Goal: Task Accomplishment & Management: Use online tool/utility

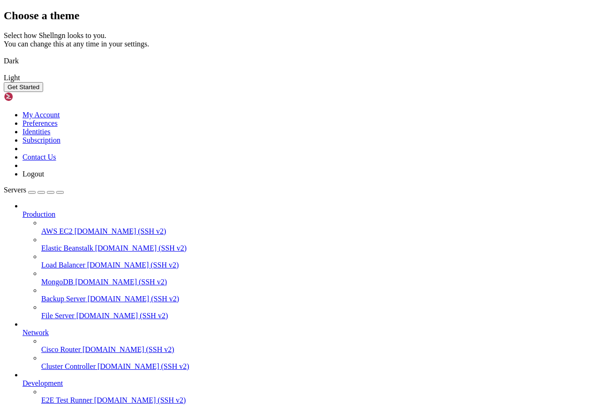
scroll to position [4173, 0]
click at [43, 92] on button "Get Started" at bounding box center [23, 87] width 39 height 10
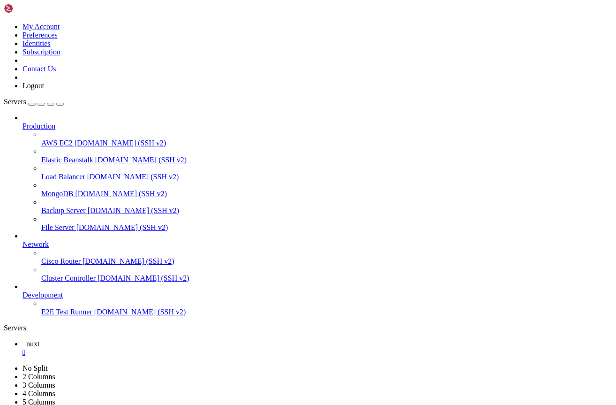
click at [94, 316] on span "[DOMAIN_NAME] (SSH v2)" at bounding box center [140, 312] width 92 height 8
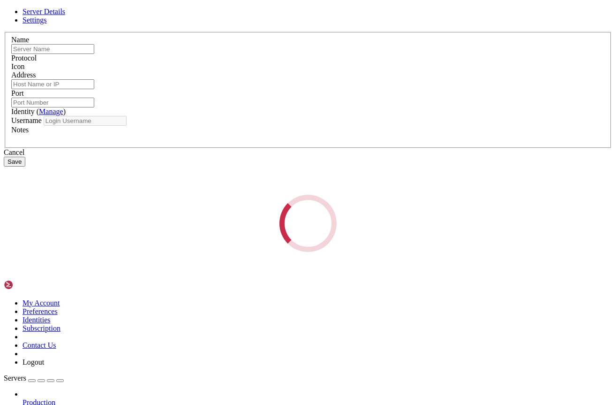
type input "E2E Test Runner"
type input "demo.shellngn.com"
type input "22"
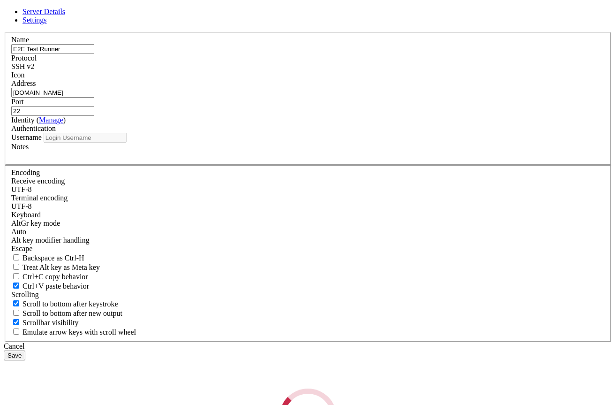
type input "root"
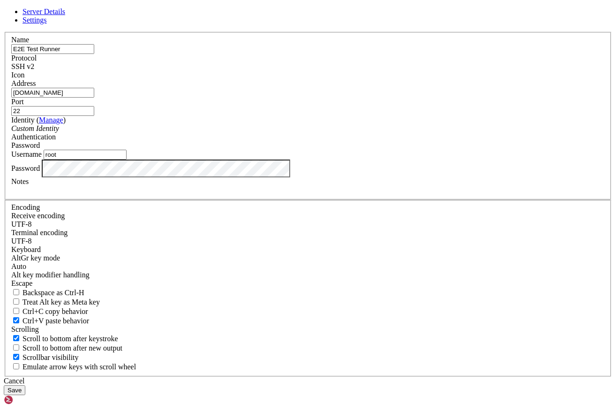
click at [94, 98] on input "demo.shellngn.com" at bounding box center [52, 93] width 83 height 10
paste input "[TECHNICAL_ID]"
type input "[TECHNICAL_ID]"
click at [127, 159] on input "root" at bounding box center [85, 155] width 83 height 10
click at [25, 385] on button "Save" at bounding box center [15, 390] width 22 height 10
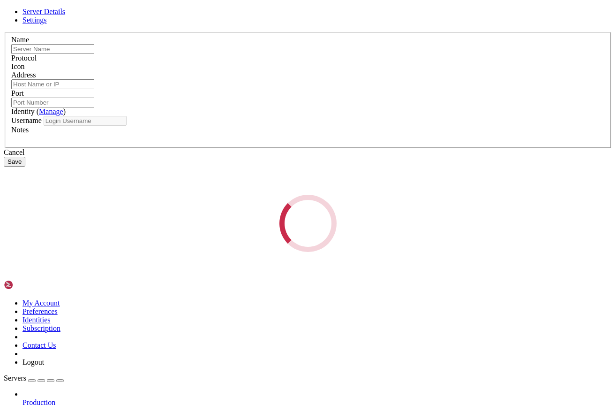
type input "E2E Test Runner"
type input "[TECHNICAL_ID]"
type input "22"
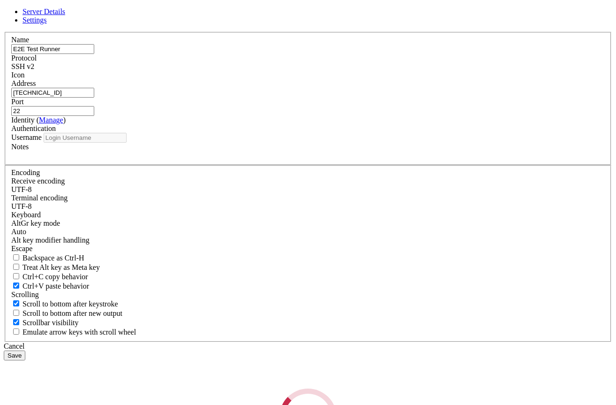
type input "root"
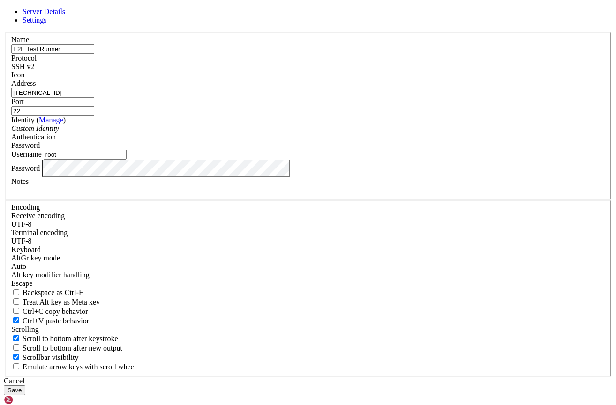
click at [137, 263] on div "Server Details Settings Name E2E Test Runner Protocol SSH v2 Icon" at bounding box center [308, 201] width 609 height 387
click at [140, 255] on div "Server Details Settings Name E2E Test Runner Protocol SSH v2 Icon" at bounding box center [308, 201] width 609 height 387
click at [25, 385] on button "Save" at bounding box center [15, 390] width 22 height 10
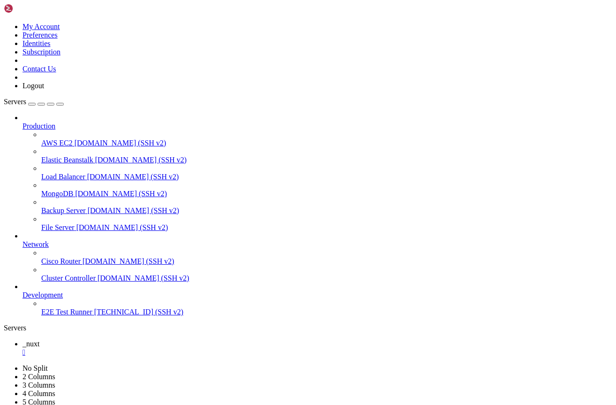
type input "/root"
click at [137, 340] on link "_nuxt " at bounding box center [318, 348] width 590 height 17
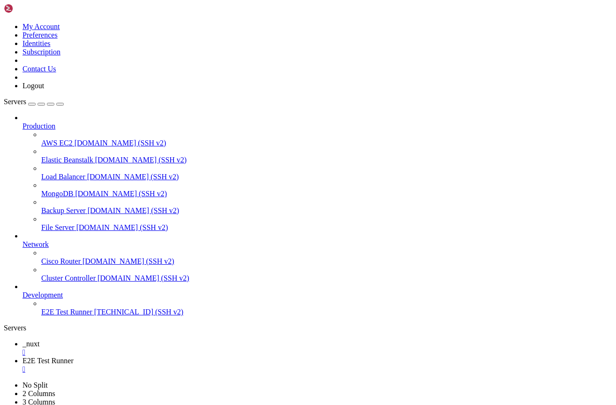
click at [159, 348] on div "" at bounding box center [318, 352] width 590 height 8
click at [227, 356] on link "E2E Test Runner " at bounding box center [318, 364] width 590 height 17
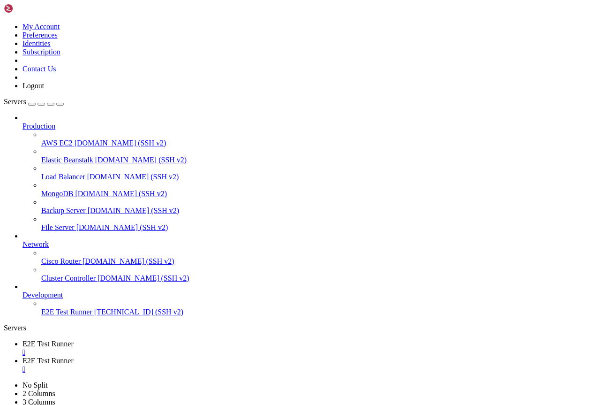
click at [70, 316] on div "Production AWS EC2 demo.shellngn.com (SSH v2) Elastic Beanstalk demo.shellngn.c…" at bounding box center [308, 214] width 609 height 203
click at [65, 316] on div "Production AWS EC2 demo.shellngn.com (SSH v2) Elastic Beanstalk demo.shellngn.c…" at bounding box center [308, 214] width 609 height 203
click at [52, 316] on div "Production AWS EC2 demo.shellngn.com (SSH v2) Elastic Beanstalk demo.shellngn.c…" at bounding box center [308, 214] width 609 height 203
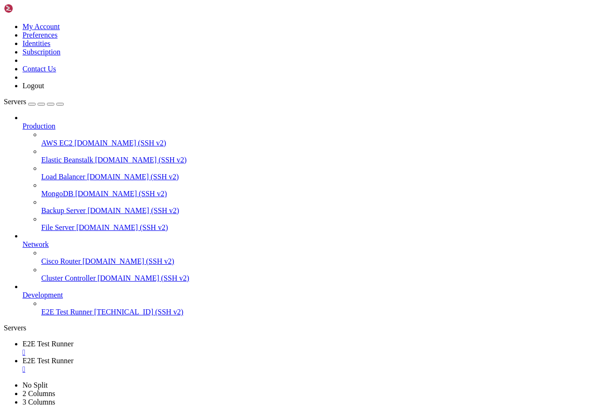
scroll to position [5007, 0]
click at [83, 316] on div "Production AWS EC2 demo.shellngn.com (SSH v2) Elastic Beanstalk demo.shellngn.c…" at bounding box center [308, 214] width 609 height 203
click at [67, 316] on div "Production AWS EC2 demo.shellngn.com (SSH v2) Elastic Beanstalk demo.shellngn.c…" at bounding box center [308, 214] width 609 height 203
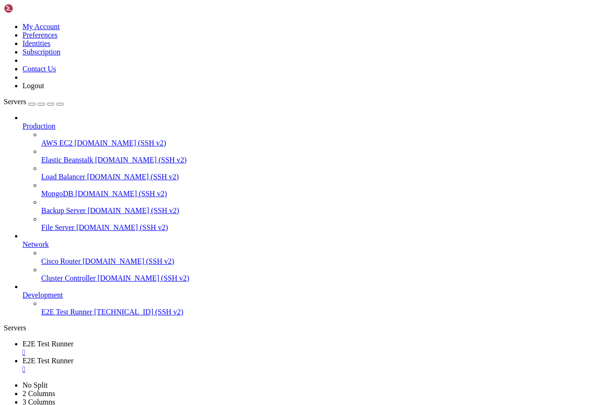
drag, startPoint x: 134, startPoint y: 1293, endPoint x: 59, endPoint y: 1158, distance: 154.3
copy div "ating `/nonexistent'. su: warning: cannot change directory to /nonexistent: No …"
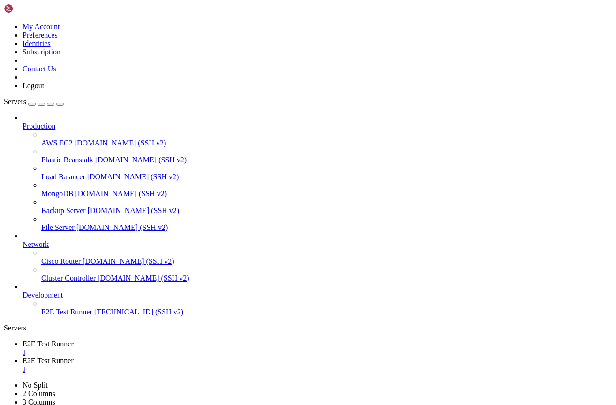
scroll to position [5678, 0]
drag, startPoint x: 174, startPoint y: 1296, endPoint x: 76, endPoint y: 1019, distance: 294.4
copy div "$ # Создание package.json cat > package.json << 'EOF' { "name": "mailserver", "…"
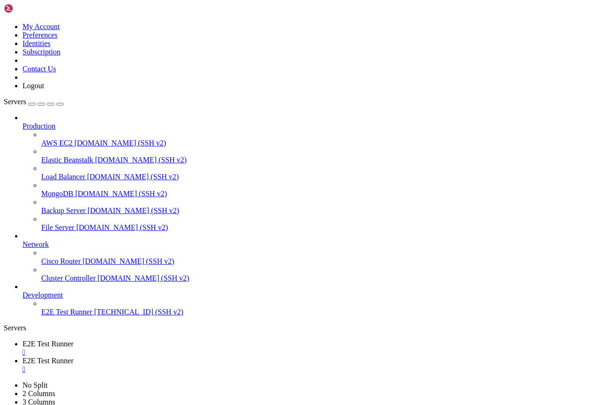
click at [74, 340] on span "E2E Test Runner" at bounding box center [48, 344] width 51 height 8
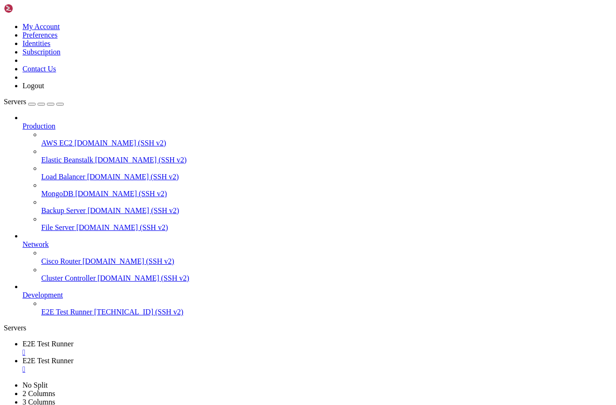
type input "/opt/mailserver"
click at [219, 356] on link "E2E Test Runner " at bounding box center [318, 364] width 590 height 17
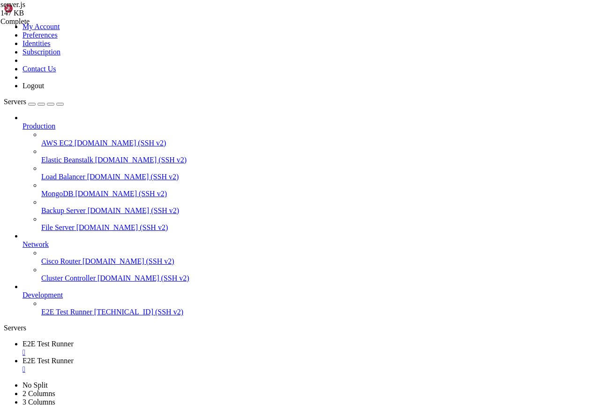
scroll to position [6707, 0]
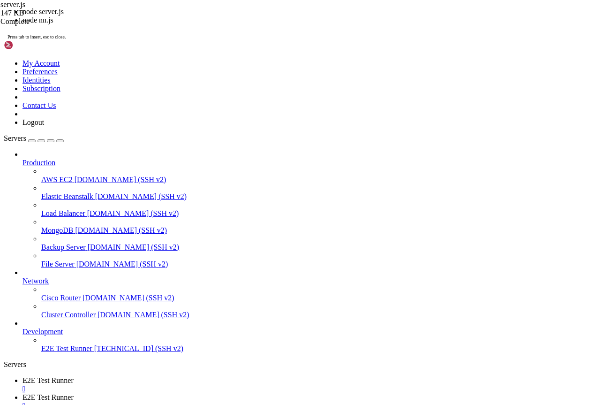
click at [175, 376] on link "E2E Test Runner " at bounding box center [318, 384] width 590 height 17
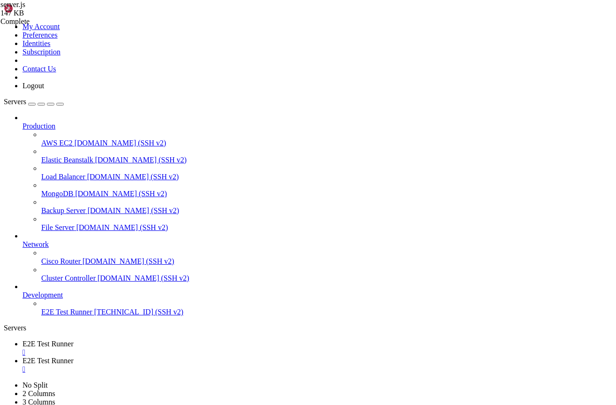
click at [74, 356] on span "E2E Test Runner" at bounding box center [48, 360] width 51 height 8
drag, startPoint x: 137, startPoint y: 1259, endPoint x: 26, endPoint y: 1054, distance: 232.9
copy div "авг 26 18:15:01 mail.trustmarks.fun systemd[1]: Starting postfix.service - Post…"
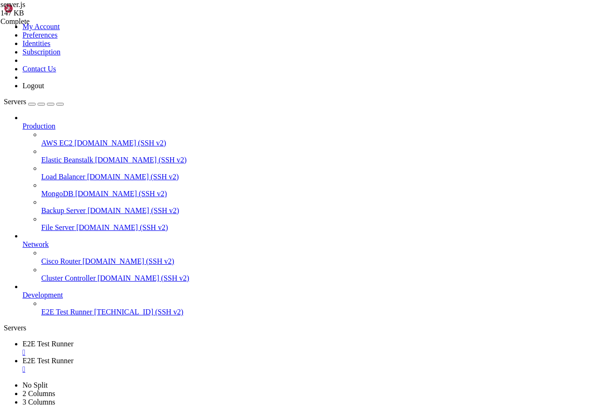
scroll to position [9343, 0]
click at [74, 340] on span "E2E Test Runner" at bounding box center [48, 344] width 51 height 8
click at [74, 356] on span "E2E Test Runner" at bounding box center [48, 360] width 51 height 8
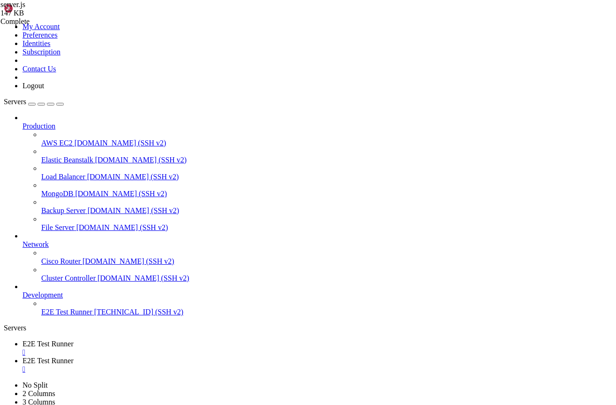
drag, startPoint x: 8, startPoint y: 1087, endPoint x: 52, endPoint y: 1109, distance: 50.1
copy div "https://claude.ai/oauth/authorize?code=true&client_id=9d1c250a-e61b-44d9-88ed-5…"
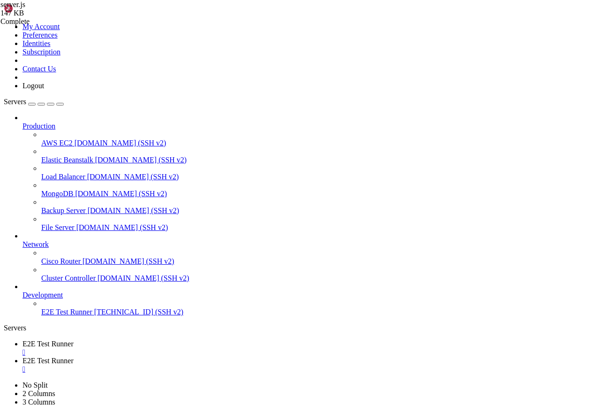
scroll to position [741, 0]
click at [155, 340] on link "E2E Test Runner " at bounding box center [318, 348] width 590 height 17
click at [226, 356] on link "E2E Test Runner " at bounding box center [318, 364] width 590 height 17
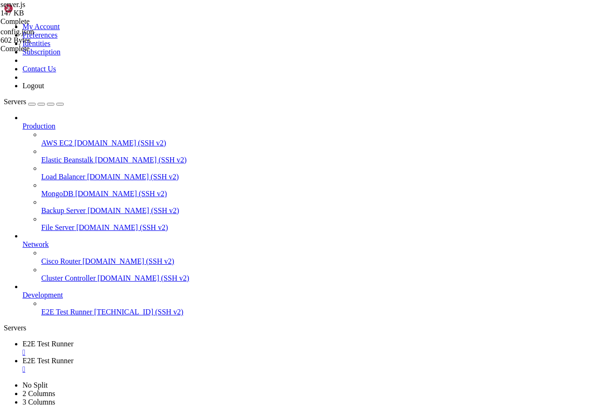
scroll to position [2098, 0]
drag, startPoint x: 15, startPoint y: 1103, endPoint x: 90, endPoint y: 1122, distance: 76.3
drag, startPoint x: 17, startPoint y: 1100, endPoint x: 73, endPoint y: 1111, distance: 57.3
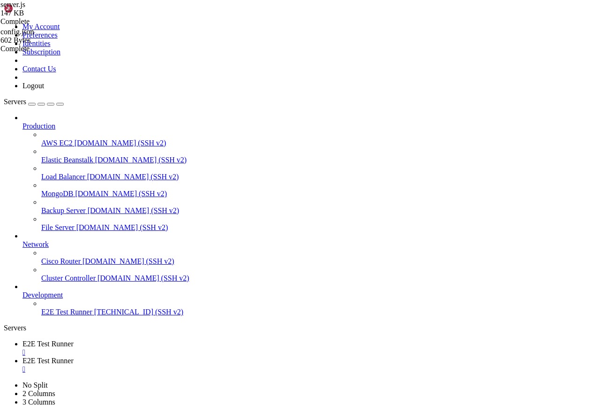
drag, startPoint x: 32, startPoint y: 1128, endPoint x: 65, endPoint y: 1127, distance: 32.4
drag, startPoint x: 23, startPoint y: 1157, endPoint x: 106, endPoint y: 1147, distance: 83.6
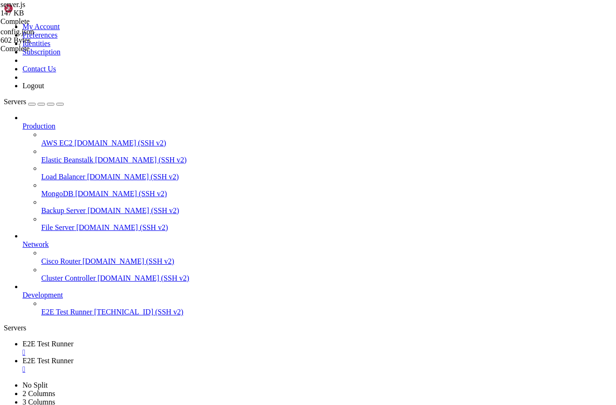
scroll to position [3104, 0]
click at [74, 340] on span "E2E Test Runner" at bounding box center [48, 344] width 51 height 8
click at [250, 356] on link "E2E Test Runner " at bounding box center [318, 364] width 590 height 17
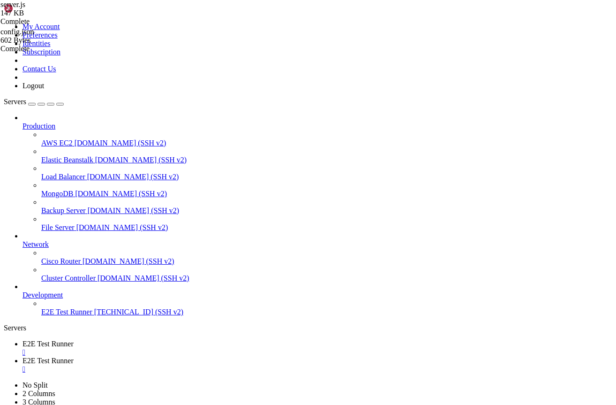
scroll to position [9289, 0]
drag, startPoint x: 37, startPoint y: 1150, endPoint x: 379, endPoint y: 1153, distance: 342.3
drag, startPoint x: 393, startPoint y: 1149, endPoint x: 34, endPoint y: 1151, distance: 359.2
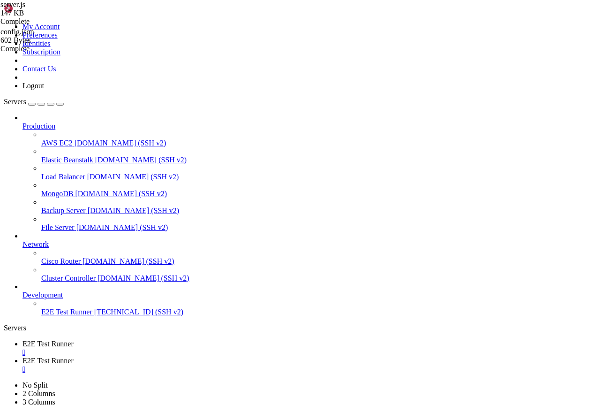
copy span "sudo systemctl restart mailserver && sudo systemctl status mailserver --no-page…"
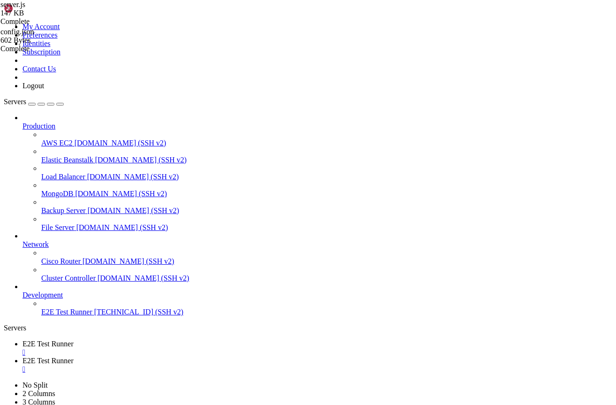
scroll to position [4750, 0]
click at [74, 340] on span "E2E Test Runner" at bounding box center [48, 344] width 51 height 8
click at [239, 356] on link "E2E Test Runner " at bounding box center [318, 364] width 590 height 17
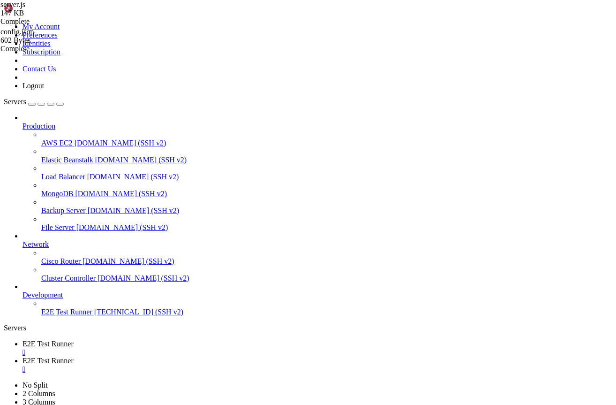
scroll to position [12400, 0]
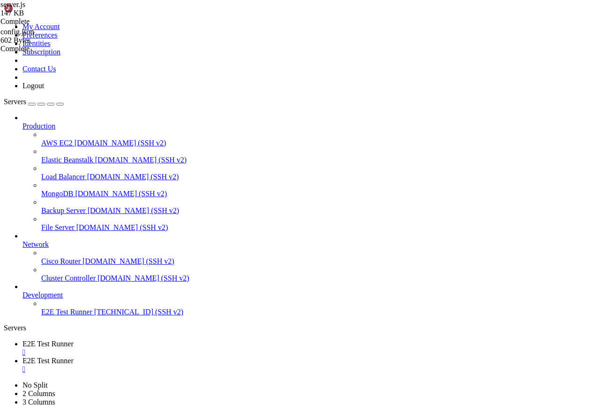
scroll to position [18850, 0]
click at [74, 340] on span "E2E Test Runner" at bounding box center [48, 344] width 51 height 8
